Goal: Task Accomplishment & Management: Manage account settings

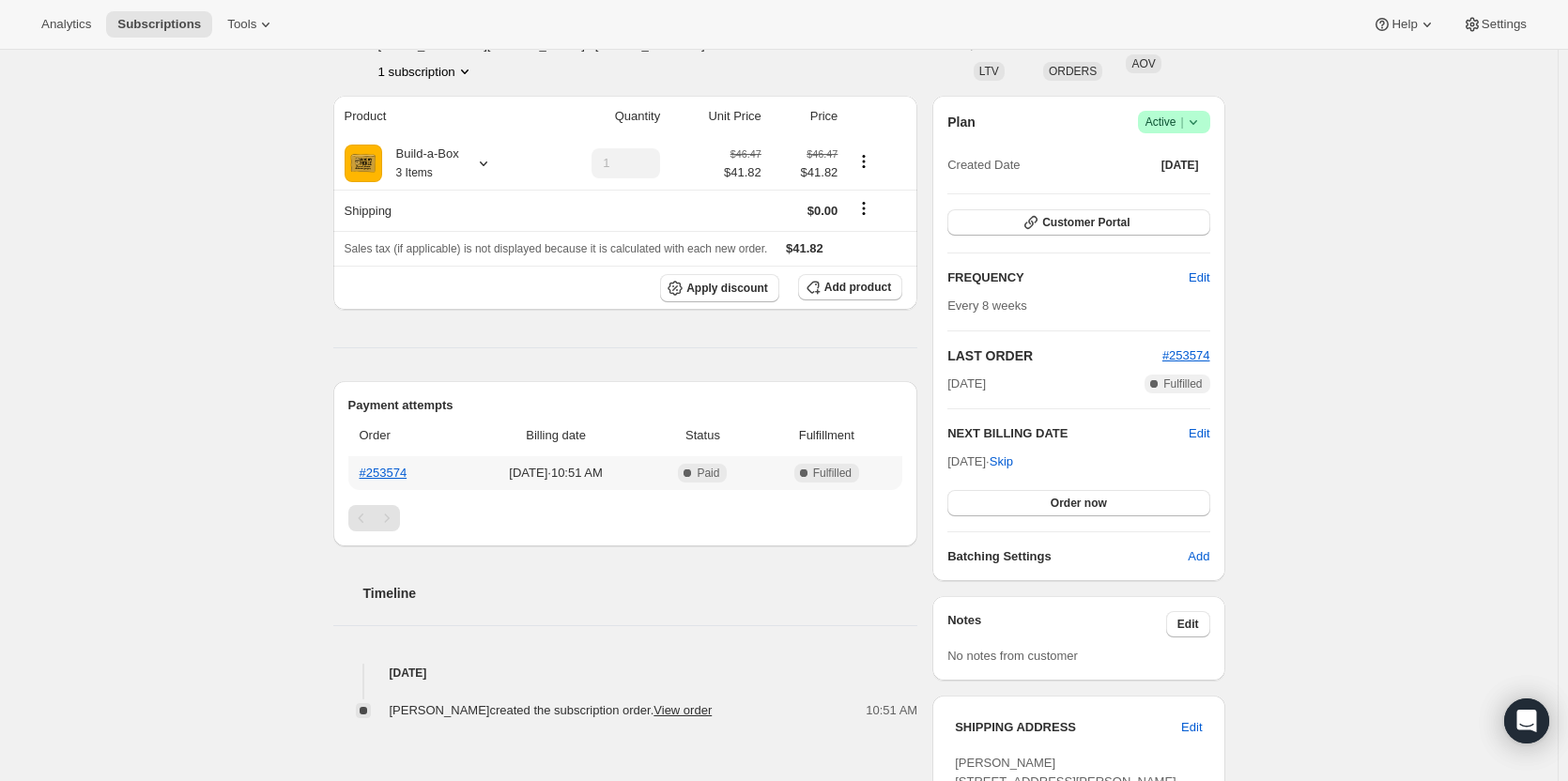
scroll to position [94, 0]
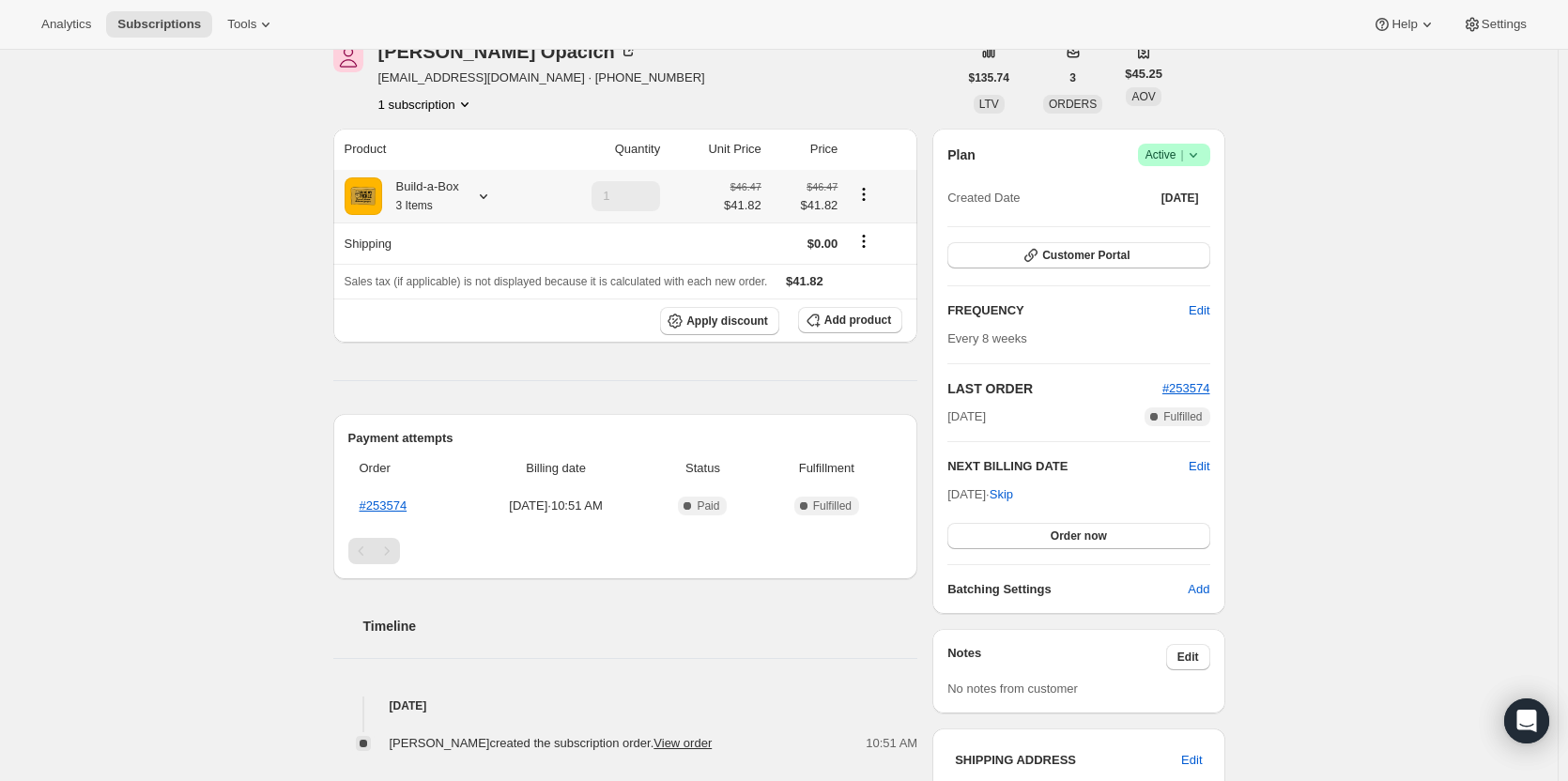
click at [412, 190] on div "Build-a-Box 3 Items" at bounding box center [420, 196] width 77 height 38
click at [850, 313] on button "Add product" at bounding box center [850, 320] width 104 height 27
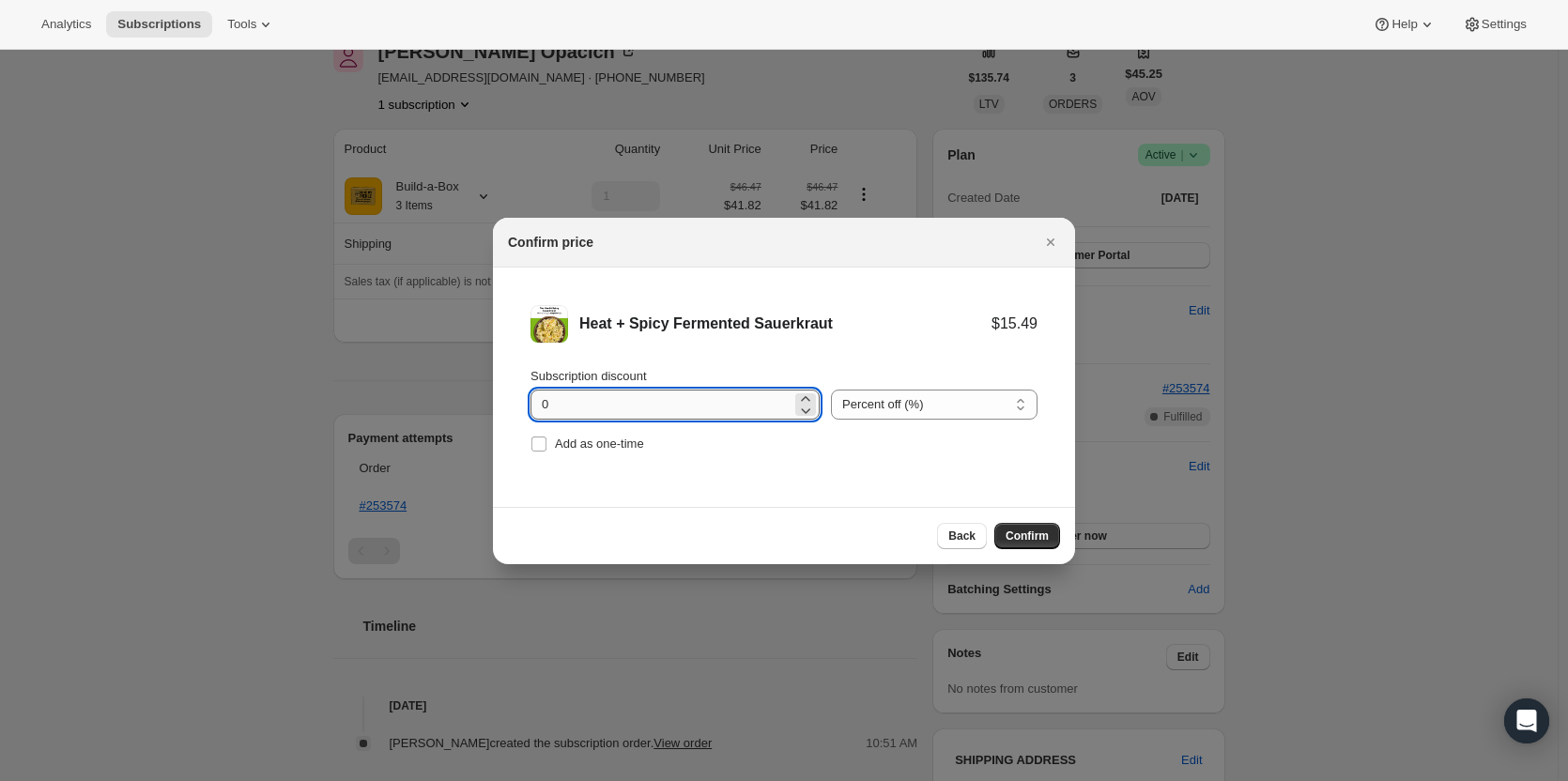
click at [611, 407] on input "0" at bounding box center [661, 405] width 261 height 30
type input "100"
click at [563, 455] on label "Add as one-time" at bounding box center [588, 445] width 114 height 27
click at [547, 451] on input "Add as one-time" at bounding box center [539, 445] width 15 height 15
checkbox input "true"
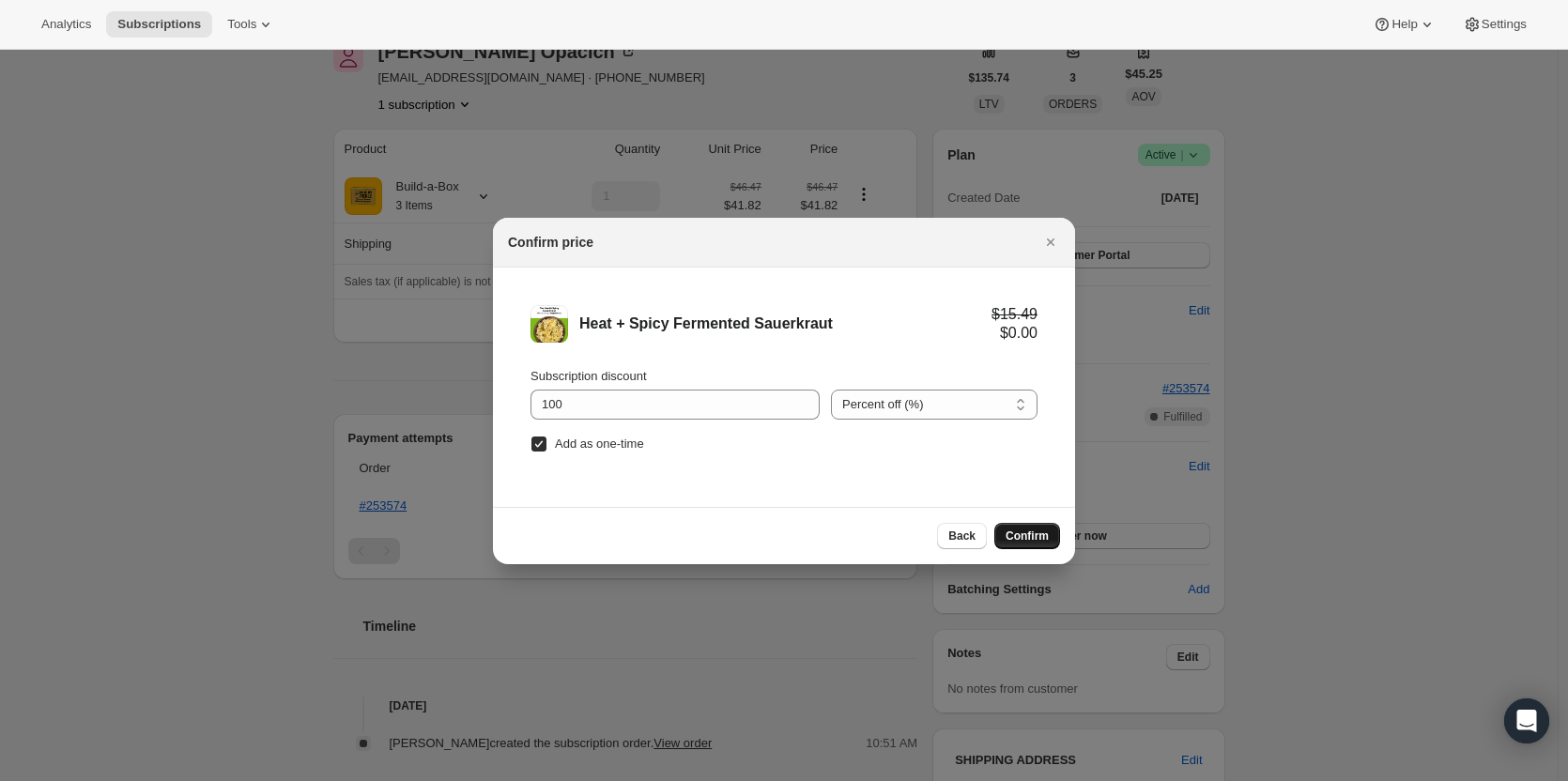
click at [1031, 546] on button "Confirm" at bounding box center [1027, 536] width 65 height 27
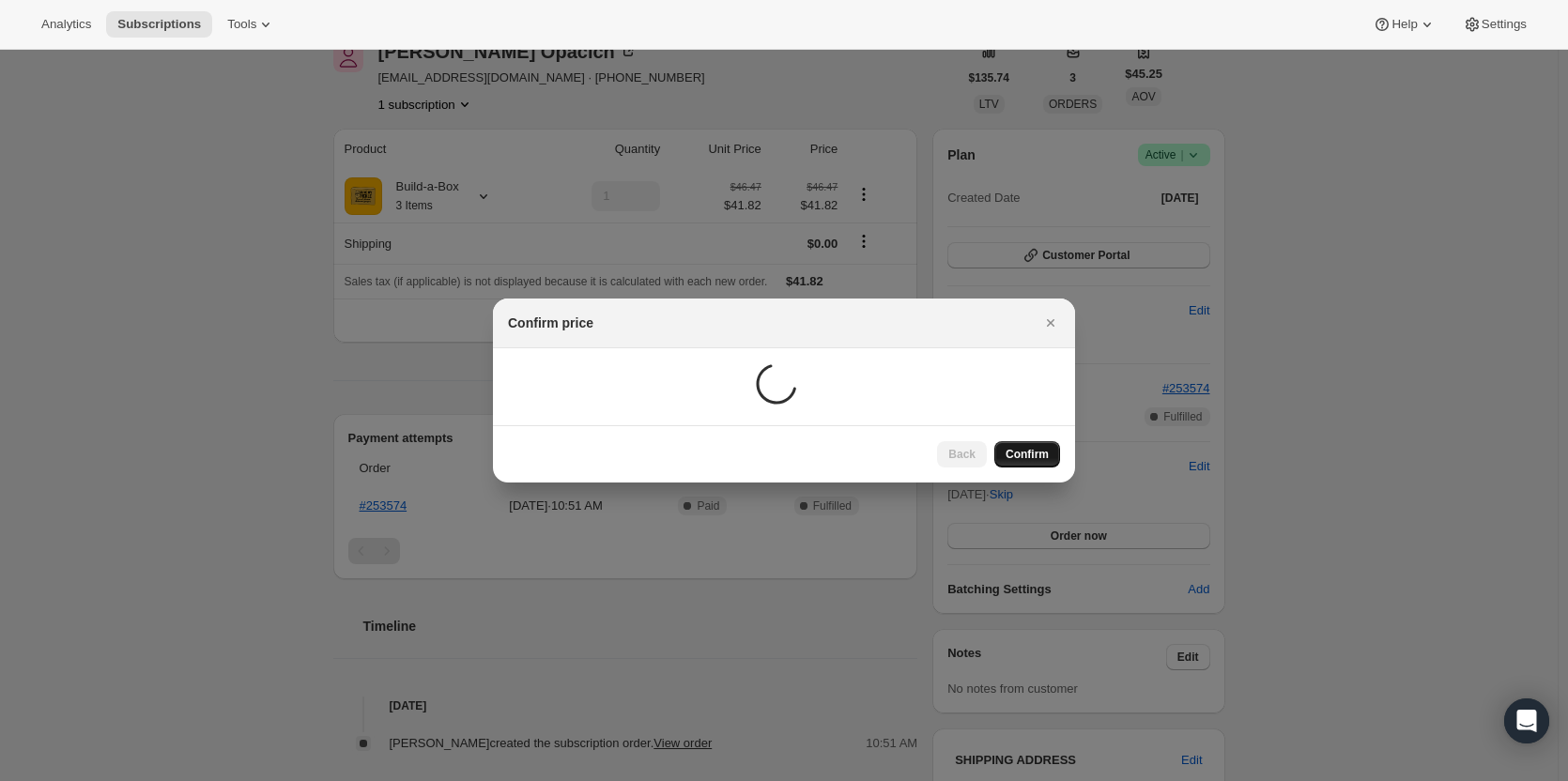
scroll to position [67, 0]
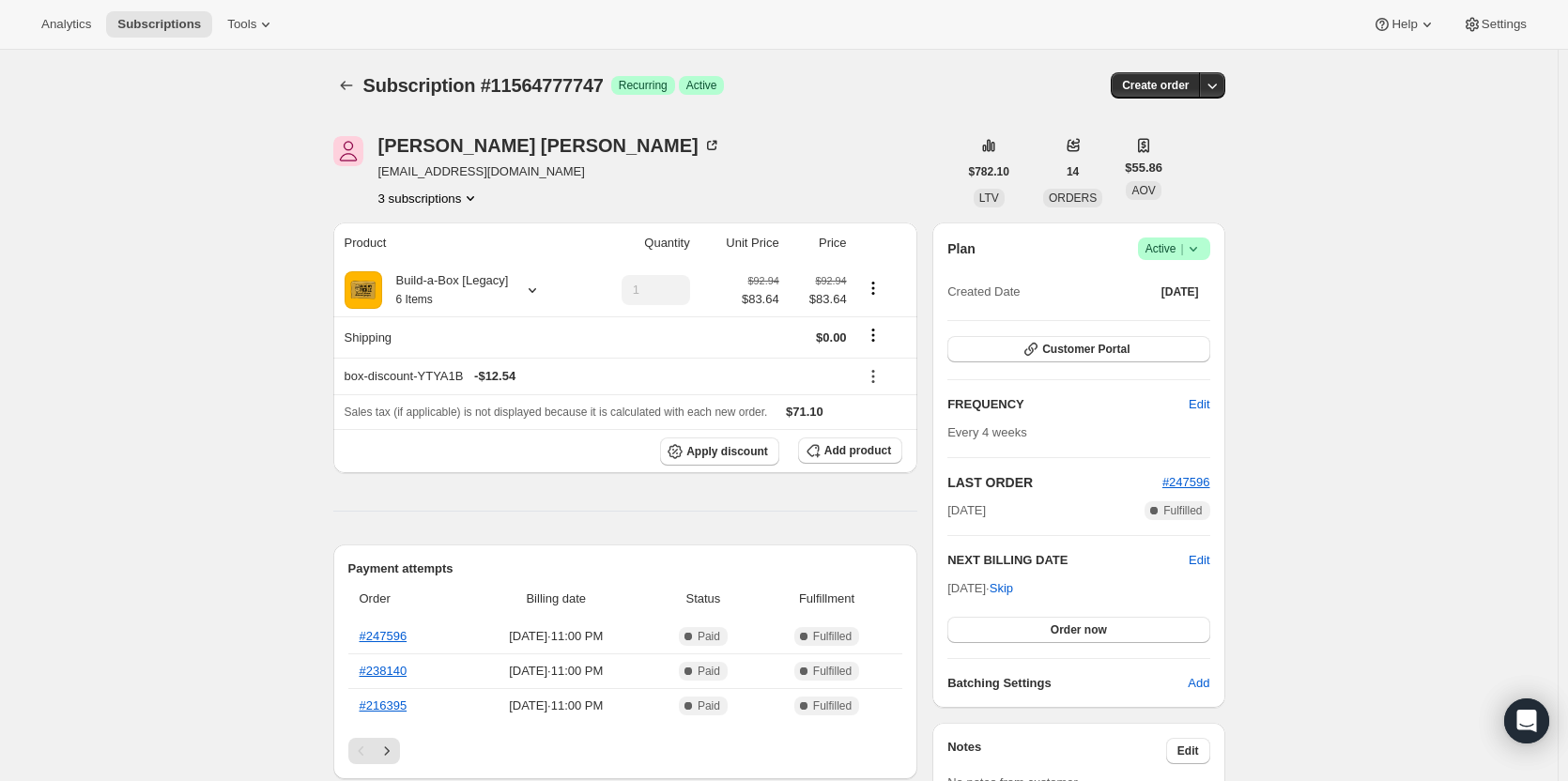
click at [432, 204] on button "3 subscriptions" at bounding box center [429, 198] width 102 height 19
click at [354, 88] on icon "Subscriptions" at bounding box center [347, 85] width 19 height 19
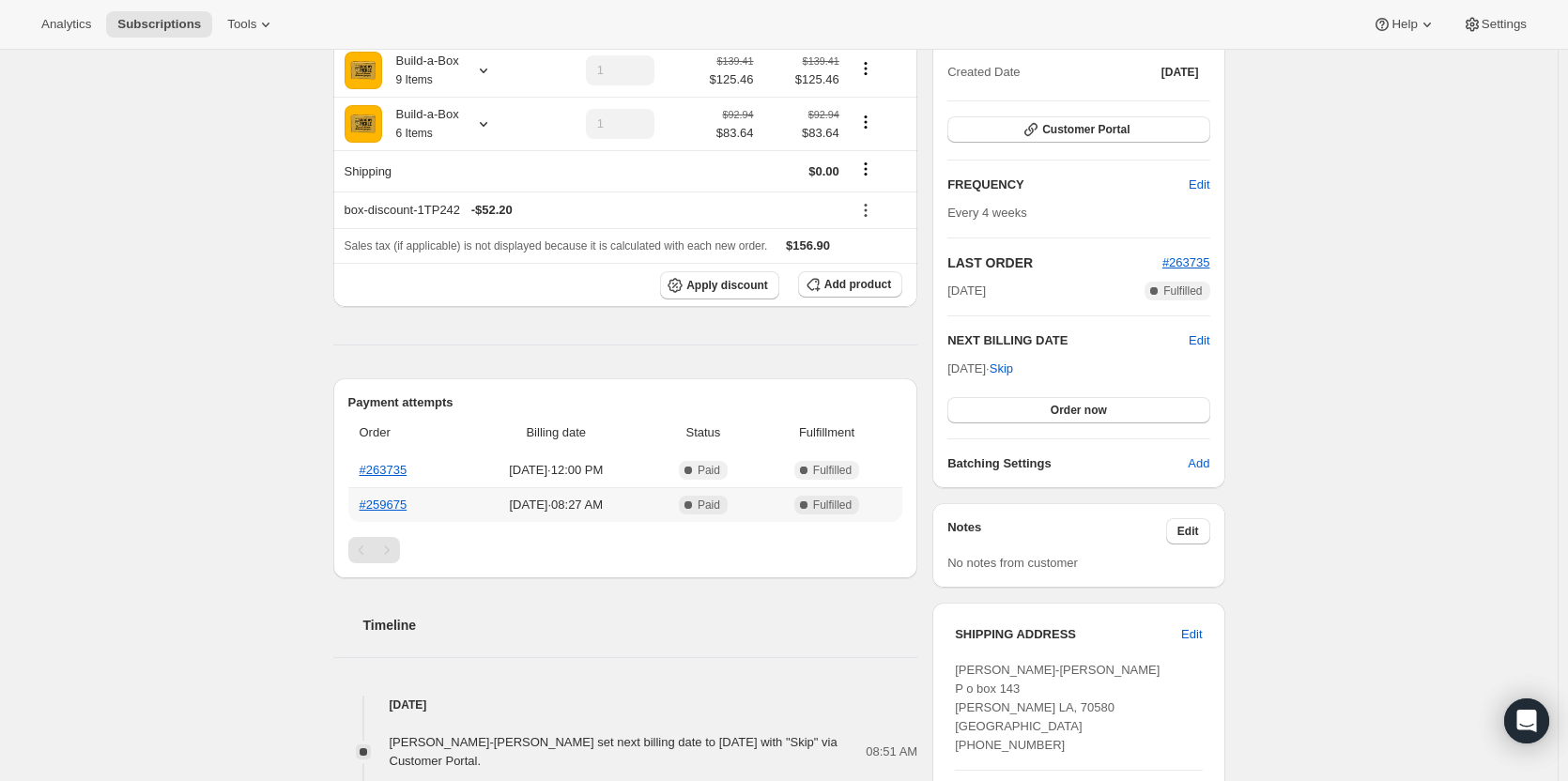
scroll to position [94, 0]
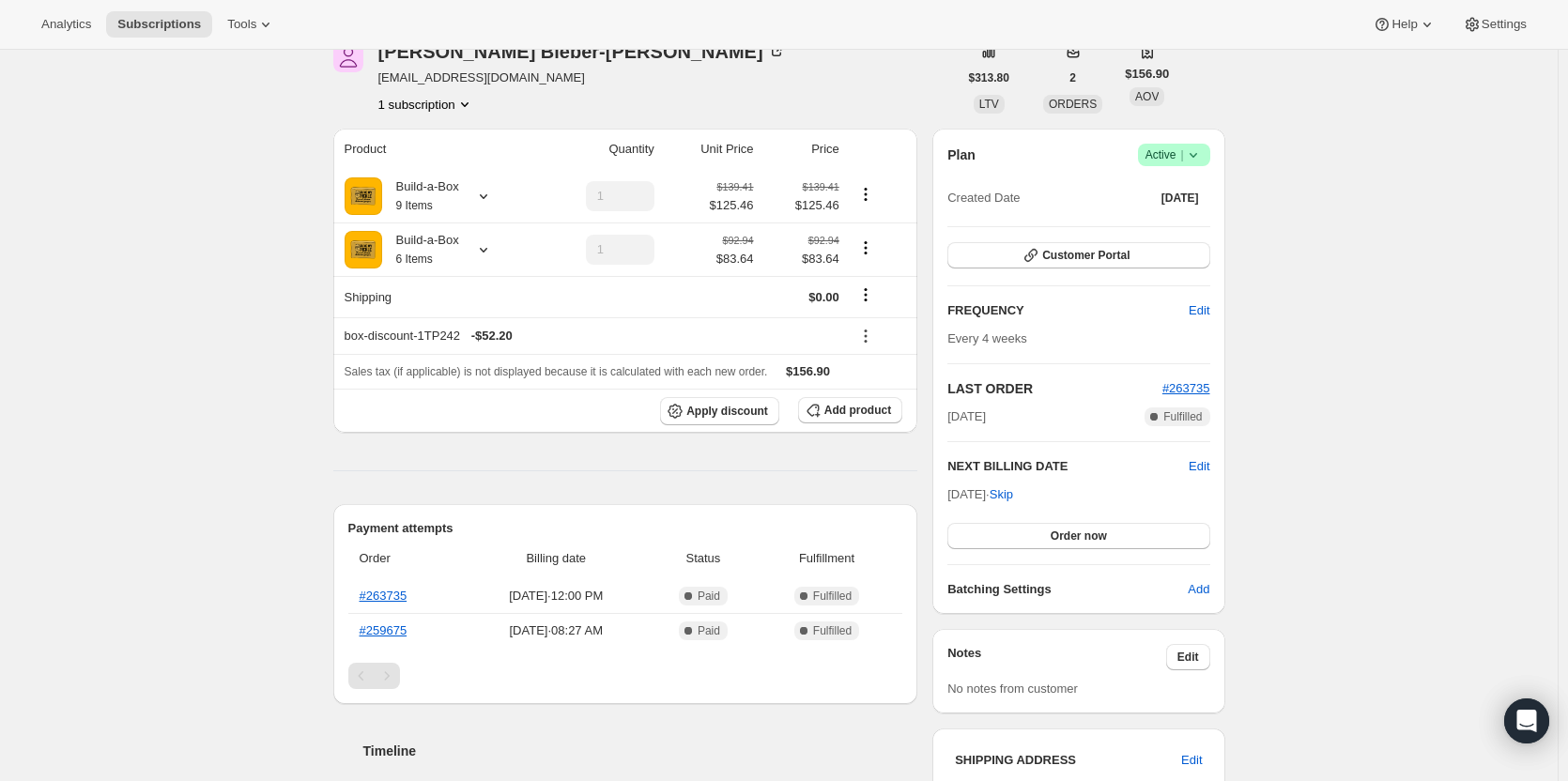
click at [1201, 154] on icon at bounding box center [1194, 155] width 19 height 19
click at [1173, 192] on span "Pause subscription" at bounding box center [1178, 191] width 103 height 14
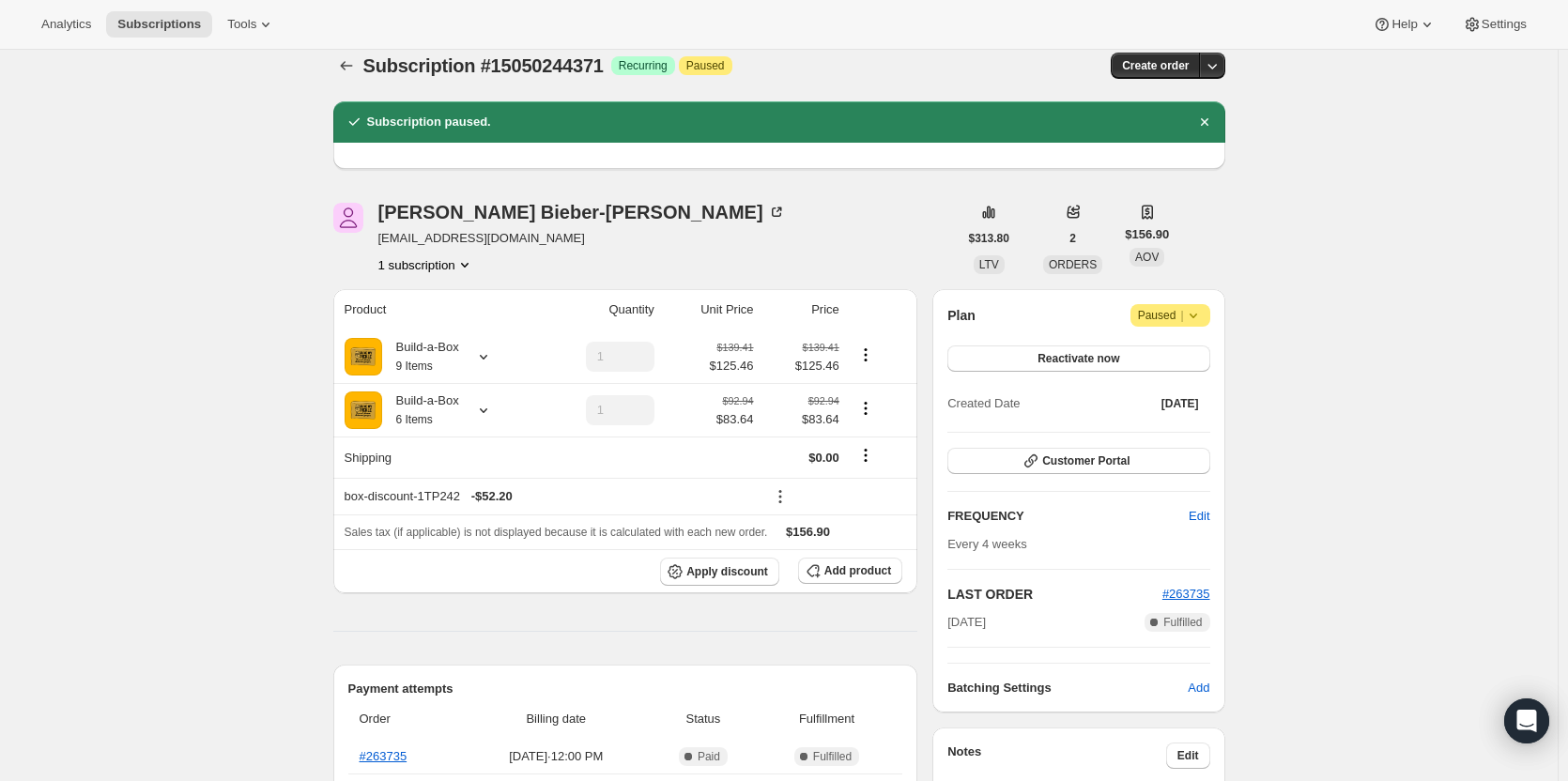
scroll to position [0, 0]
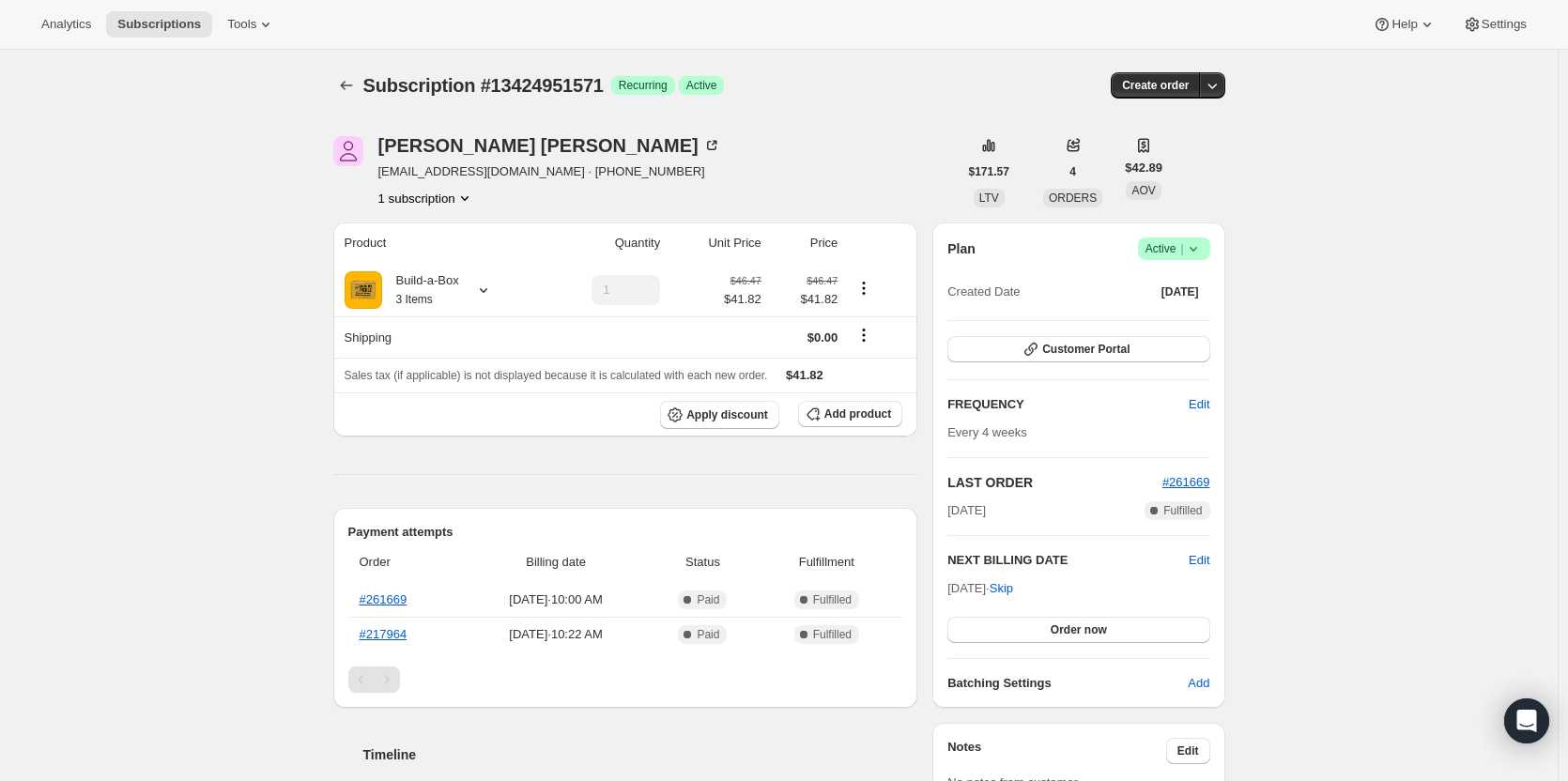
click at [1183, 253] on span "|" at bounding box center [1181, 249] width 3 height 15
click at [1167, 316] on span "Cancel subscription" at bounding box center [1180, 318] width 106 height 14
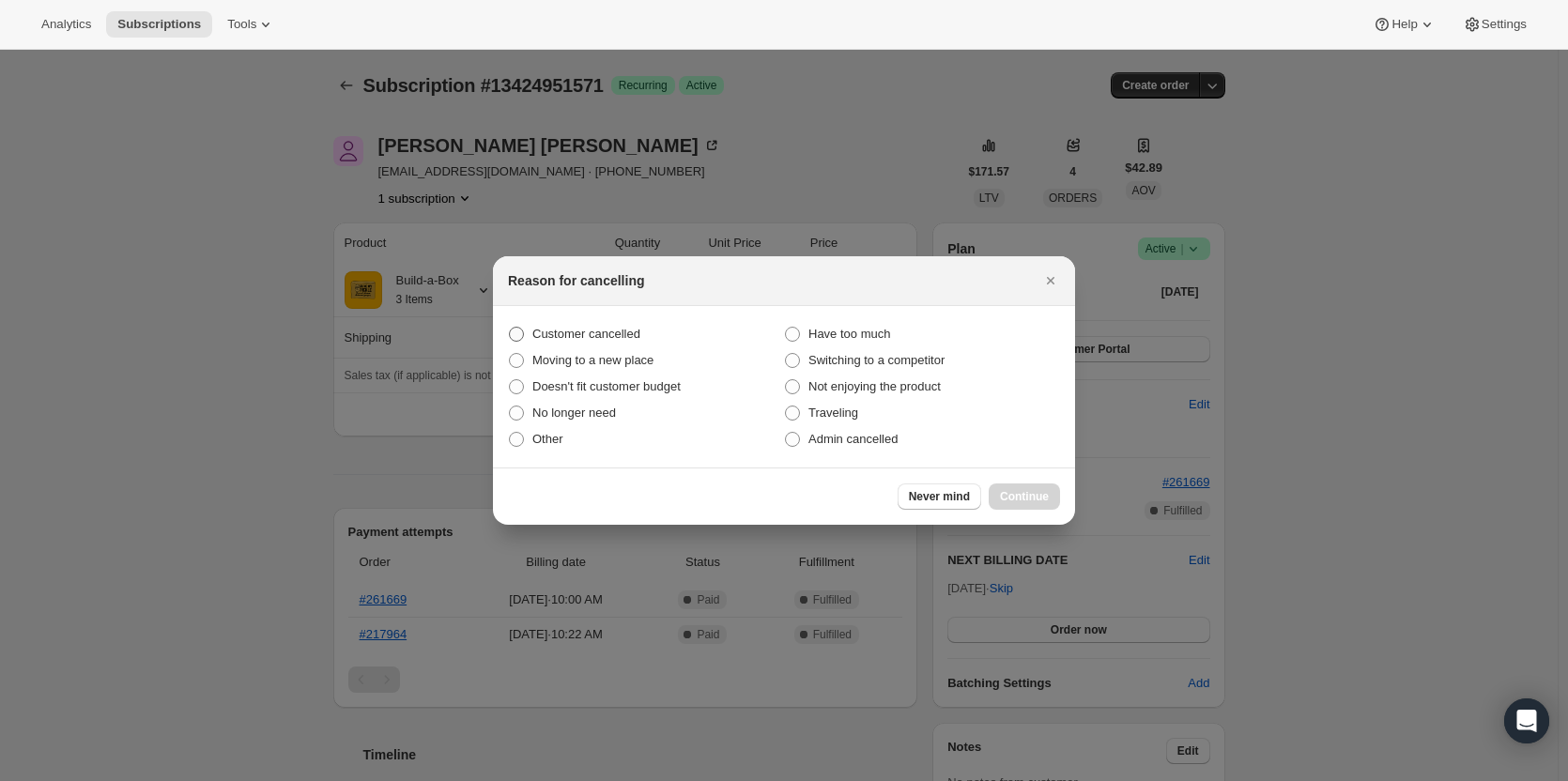
click at [655, 330] on label "Customer cancelled" at bounding box center [646, 335] width 276 height 27
click at [510, 328] on input "Customer cancelled" at bounding box center [509, 327] width 1 height 1
radio input "true"
click at [1017, 493] on span "Continue" at bounding box center [1025, 497] width 49 height 15
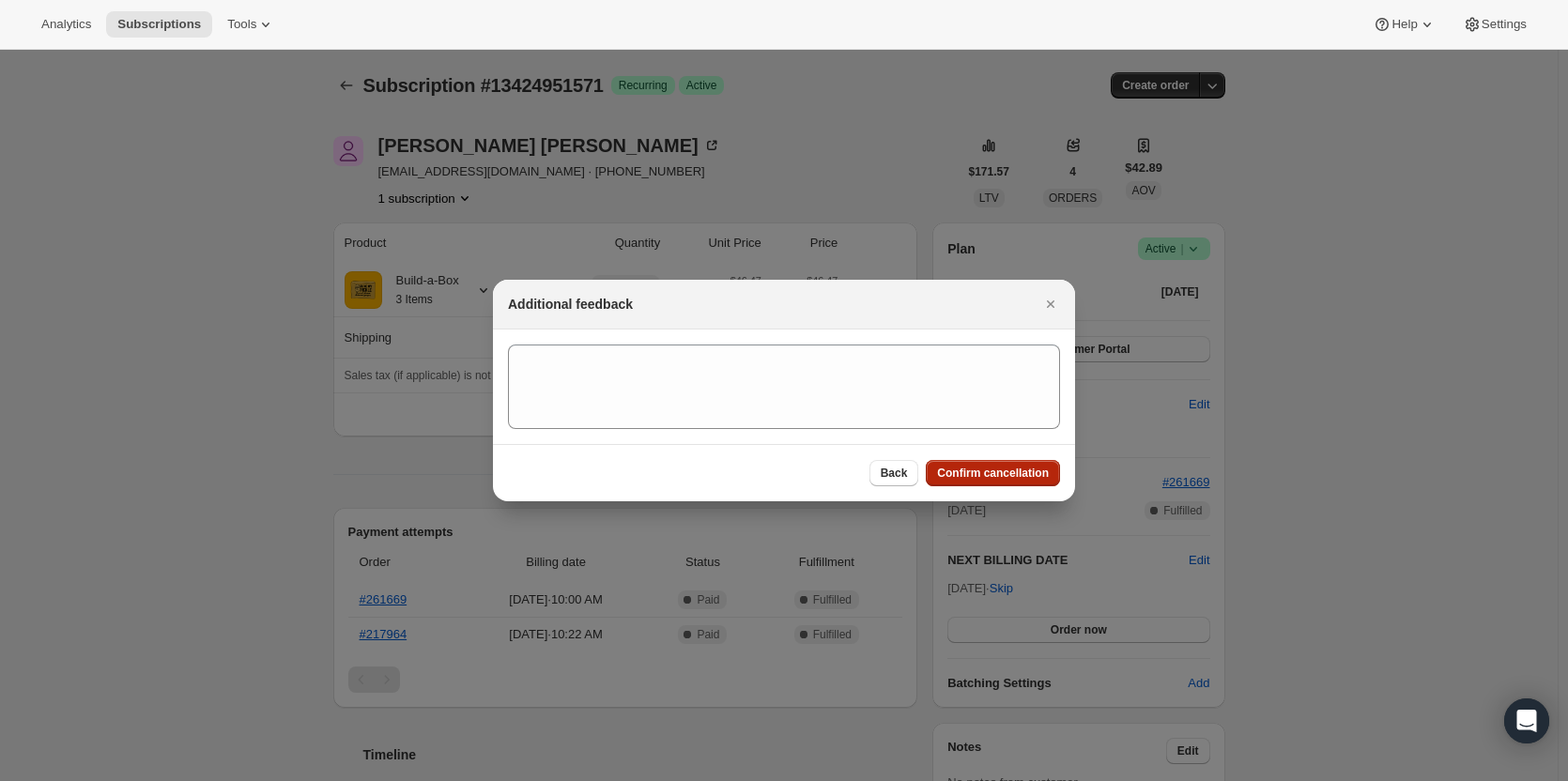
click at [1012, 479] on span "Confirm cancellation" at bounding box center [994, 473] width 112 height 15
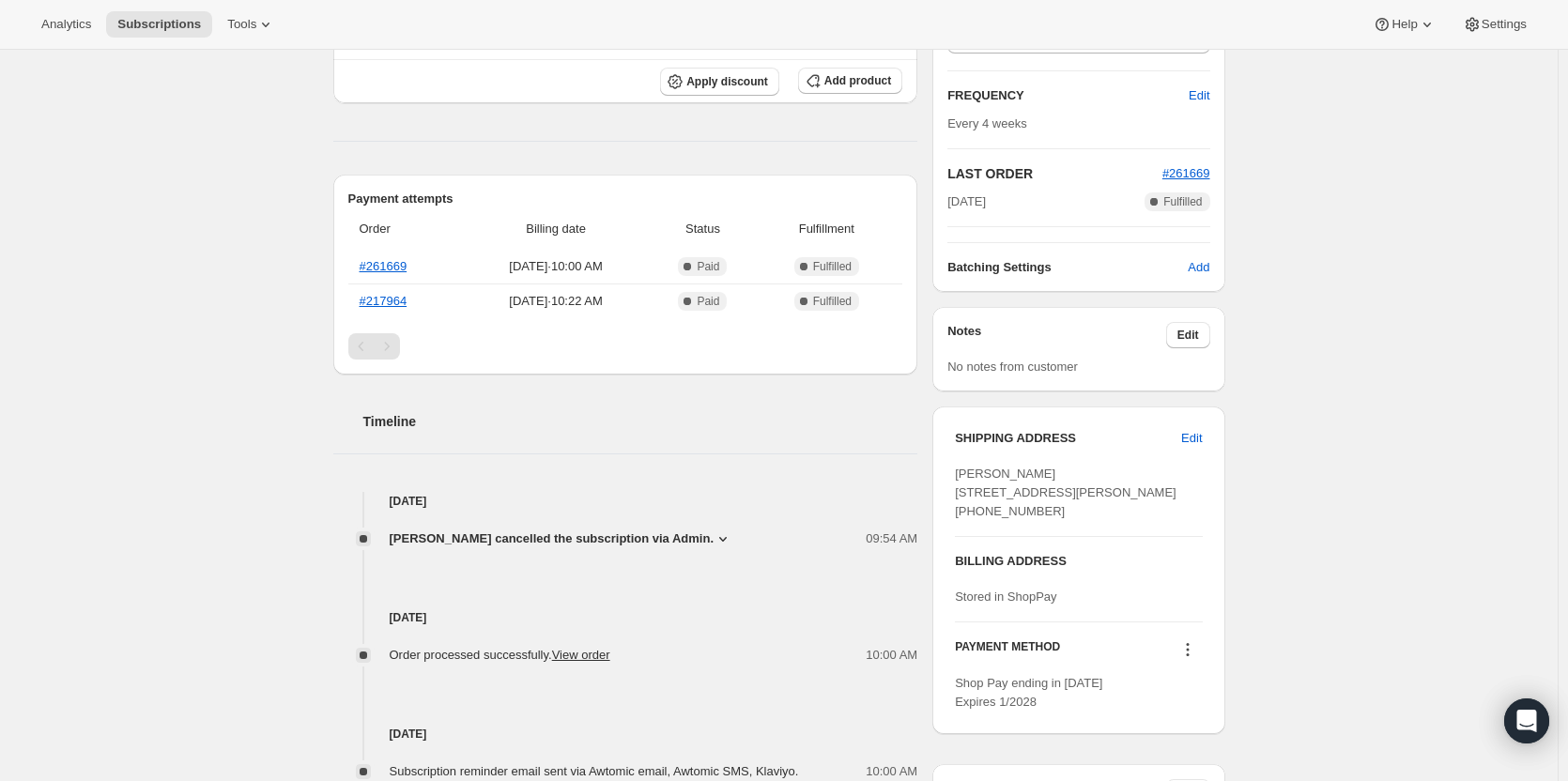
scroll to position [375, 0]
